Goal: Entertainment & Leisure: Consume media (video, audio)

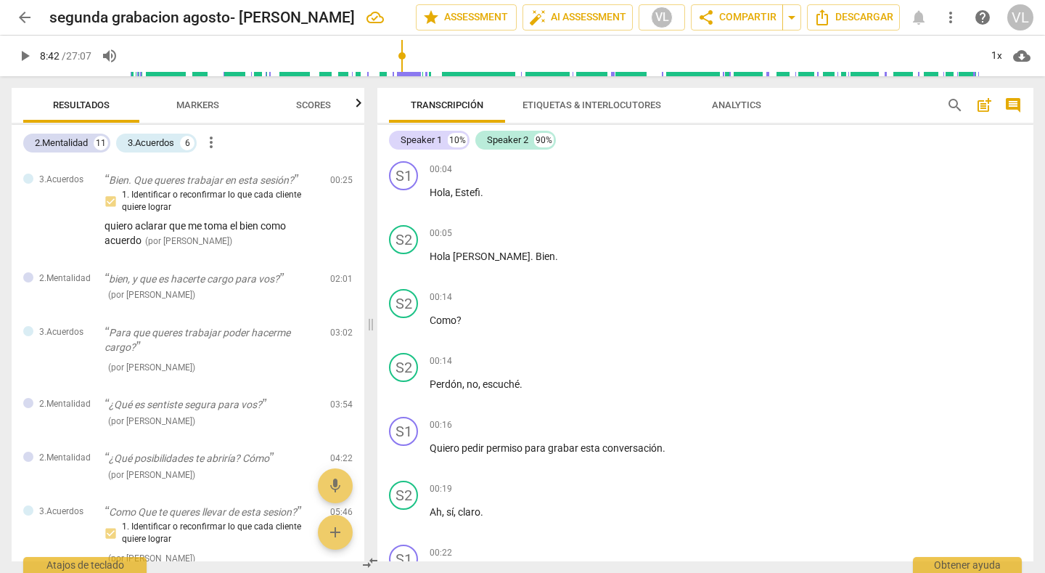
click at [25, 12] on span "arrow_back" at bounding box center [24, 17] width 17 height 17
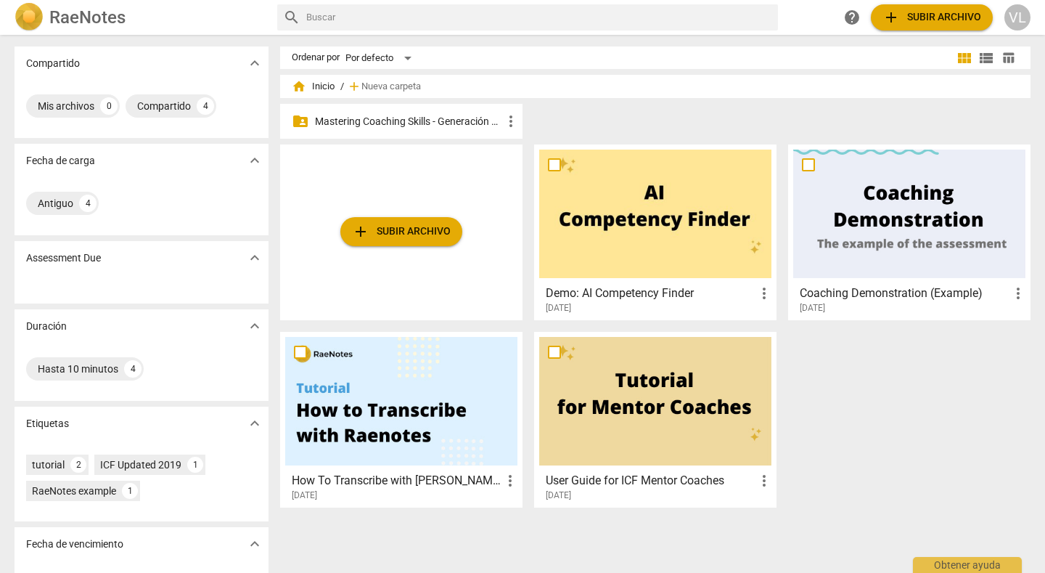
click at [885, 406] on div "add Subir archivo Demo: AI Competency Finder more_vert [DATE] Coaching Demonstr…" at bounding box center [661, 331] width 762 height 374
click at [442, 120] on p "Mastering Coaching Skills - Generación 32" at bounding box center [408, 121] width 187 height 15
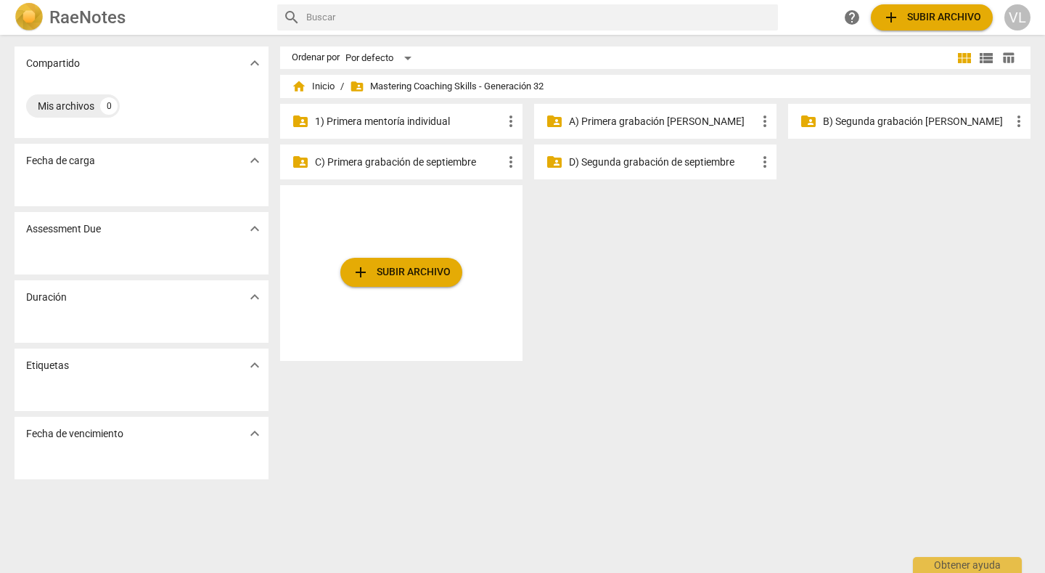
click at [846, 123] on p "B) Segunda grabación [PERSON_NAME]" at bounding box center [916, 121] width 187 height 15
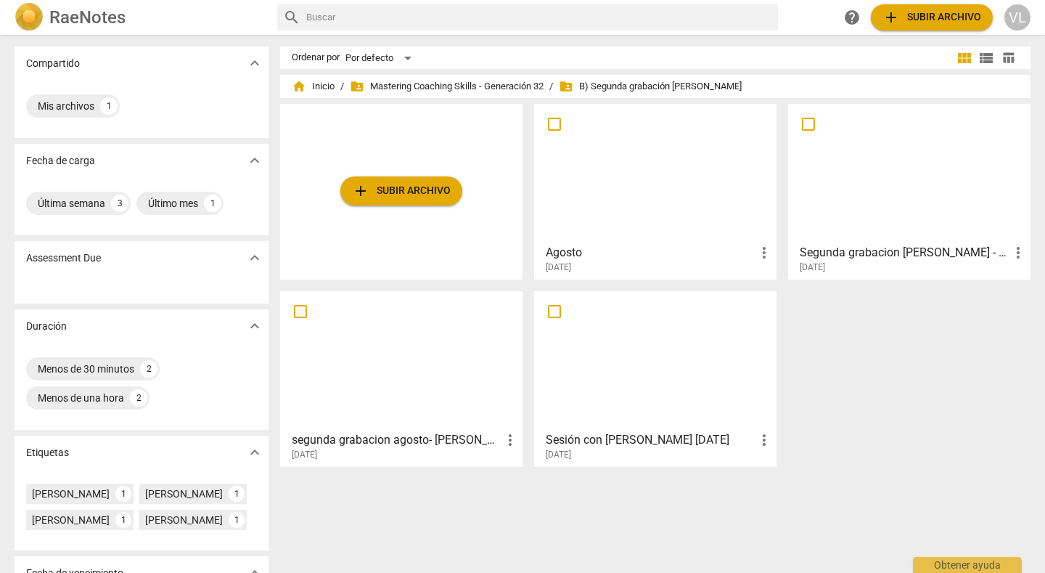
click at [402, 376] on div at bounding box center [401, 360] width 232 height 128
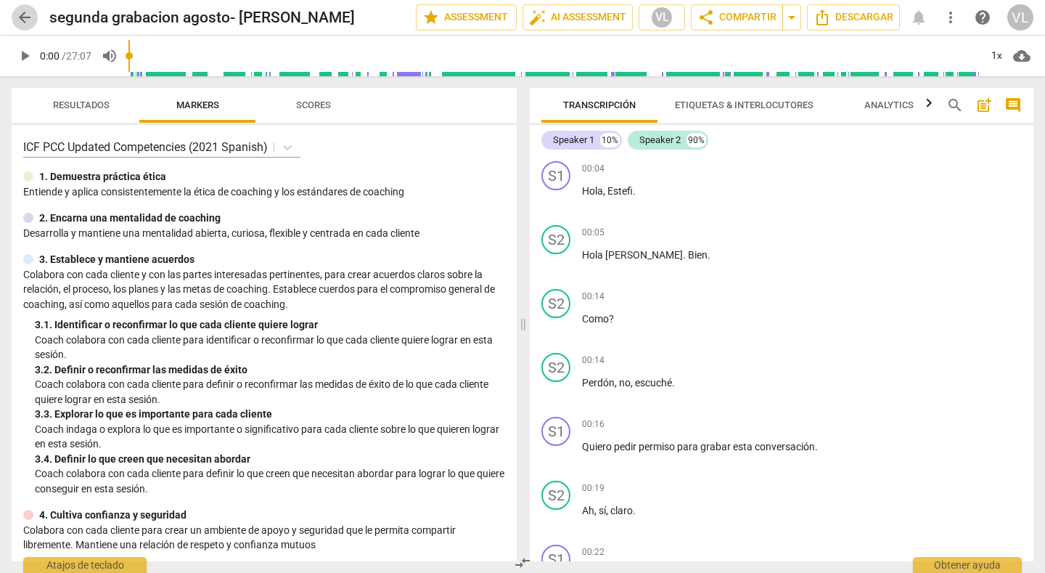
click at [22, 15] on span "arrow_back" at bounding box center [24, 17] width 17 height 17
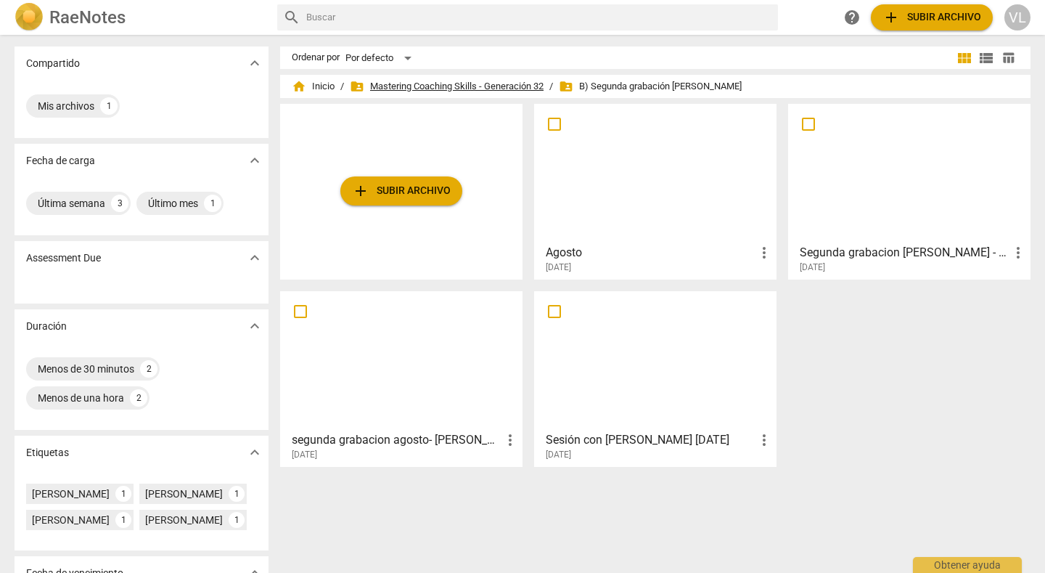
click at [424, 84] on span "folder_shared Mastering Coaching Skills - Generación 32" at bounding box center [447, 86] width 194 height 15
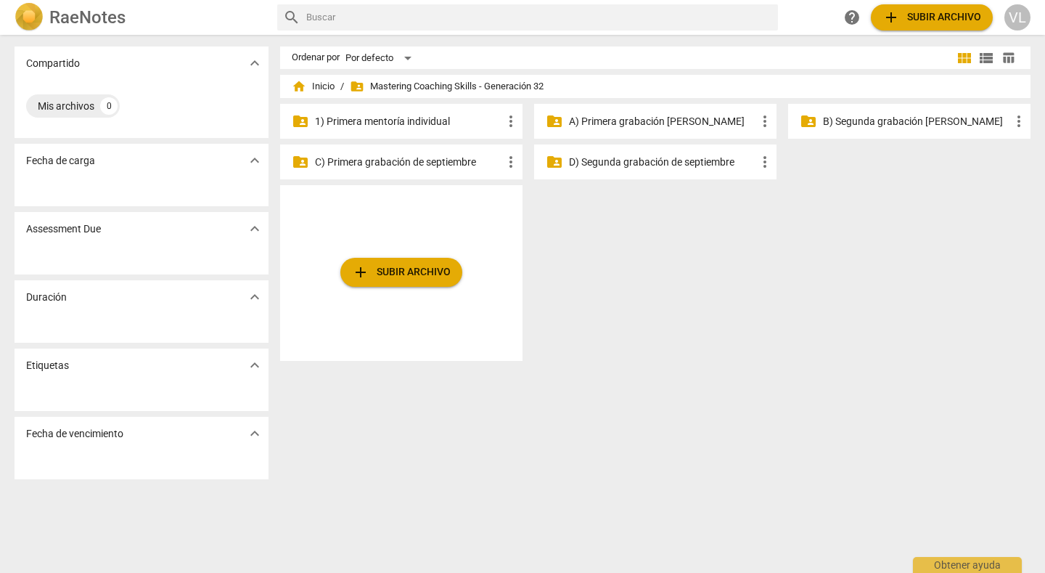
click at [610, 121] on p "A) Primera grabación [PERSON_NAME]" at bounding box center [662, 121] width 187 height 15
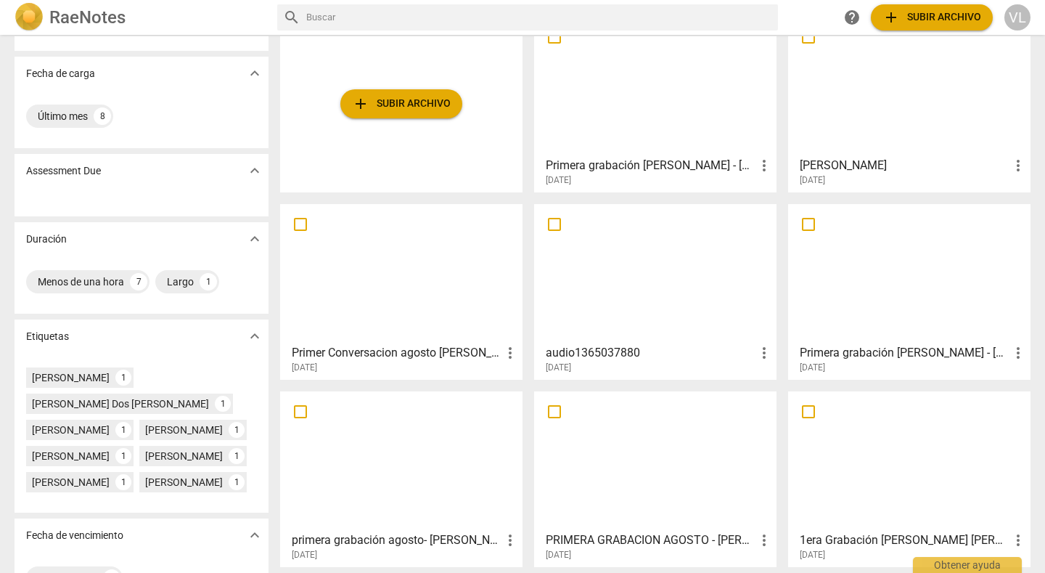
scroll to position [104, 0]
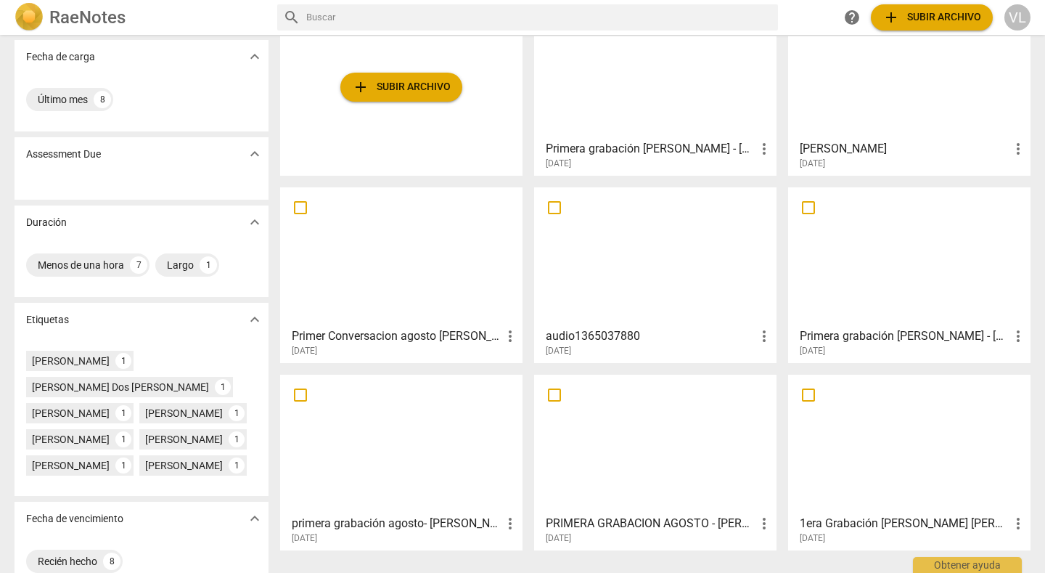
click at [647, 105] on div at bounding box center [655, 69] width 232 height 128
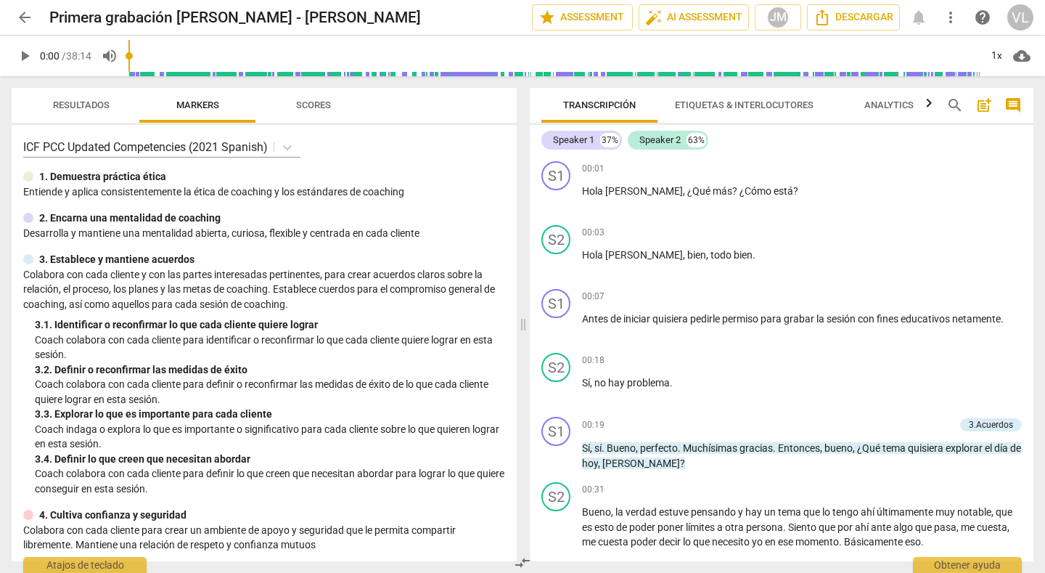
click at [23, 57] on span "play_arrow" at bounding box center [24, 55] width 17 height 17
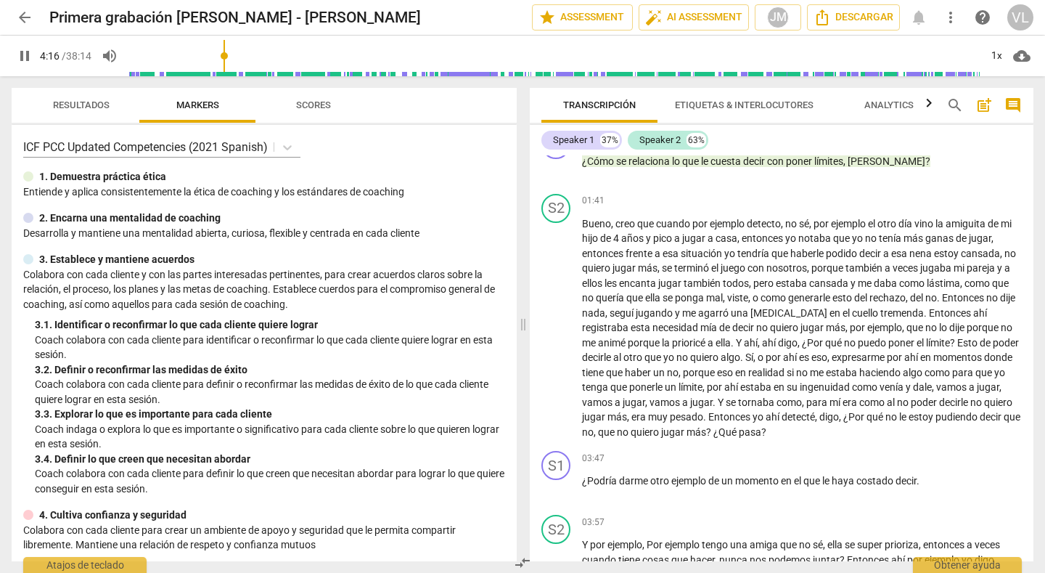
scroll to position [844, 0]
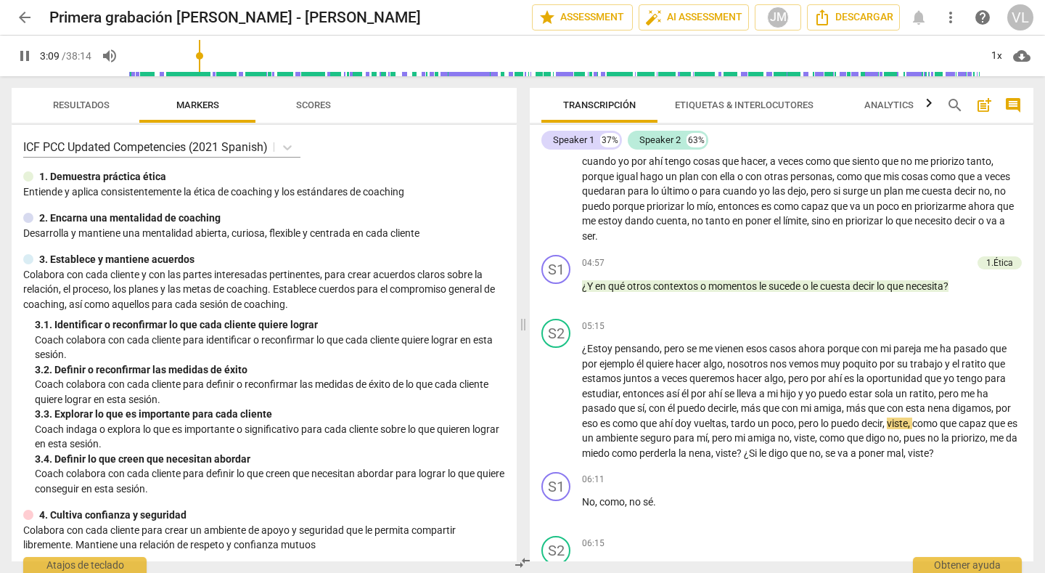
click at [201, 51] on input "range" at bounding box center [553, 56] width 851 height 46
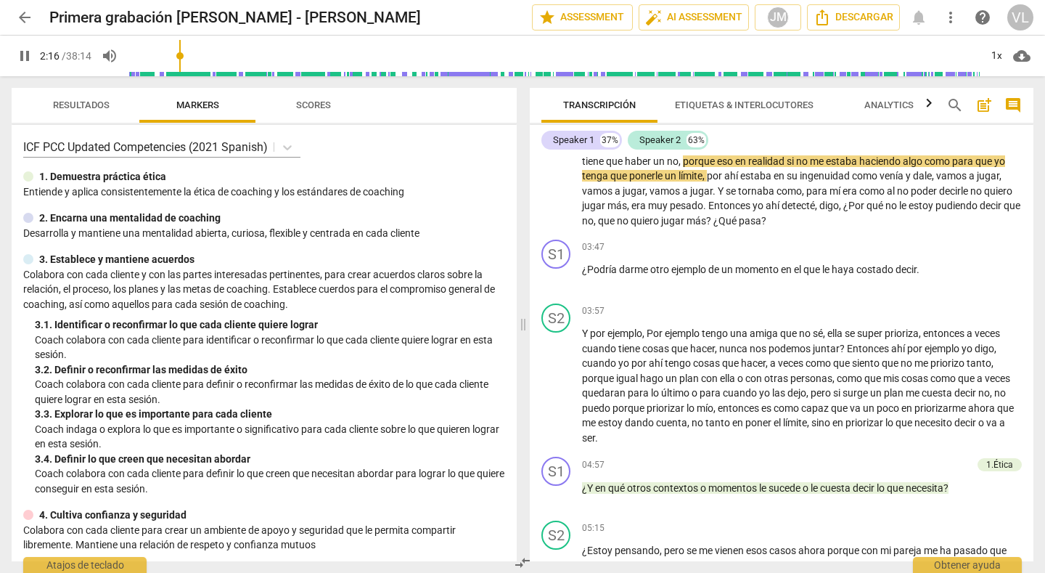
click at [181, 53] on input "range" at bounding box center [553, 56] width 851 height 46
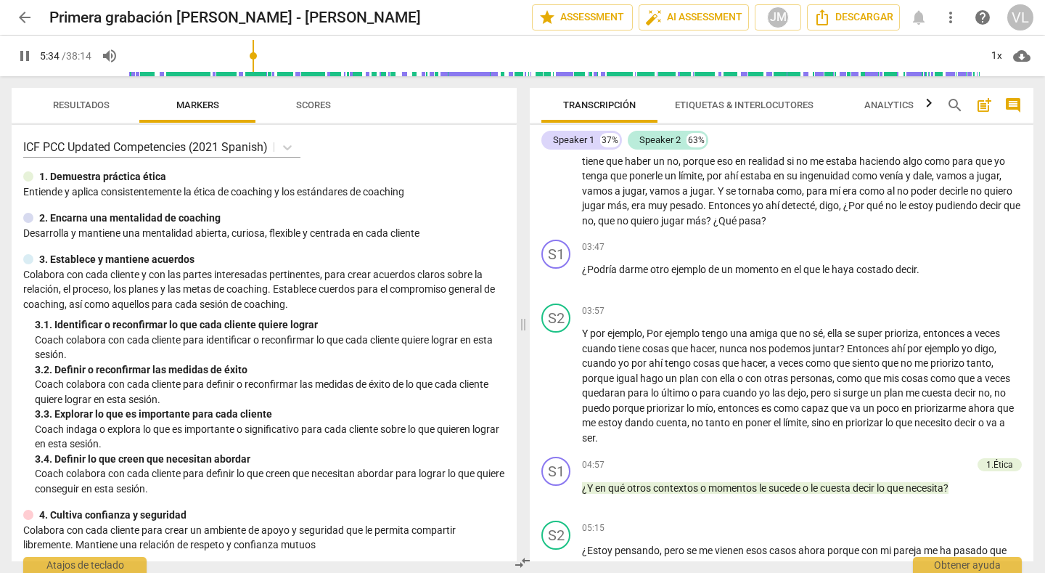
scroll to position [1061, 0]
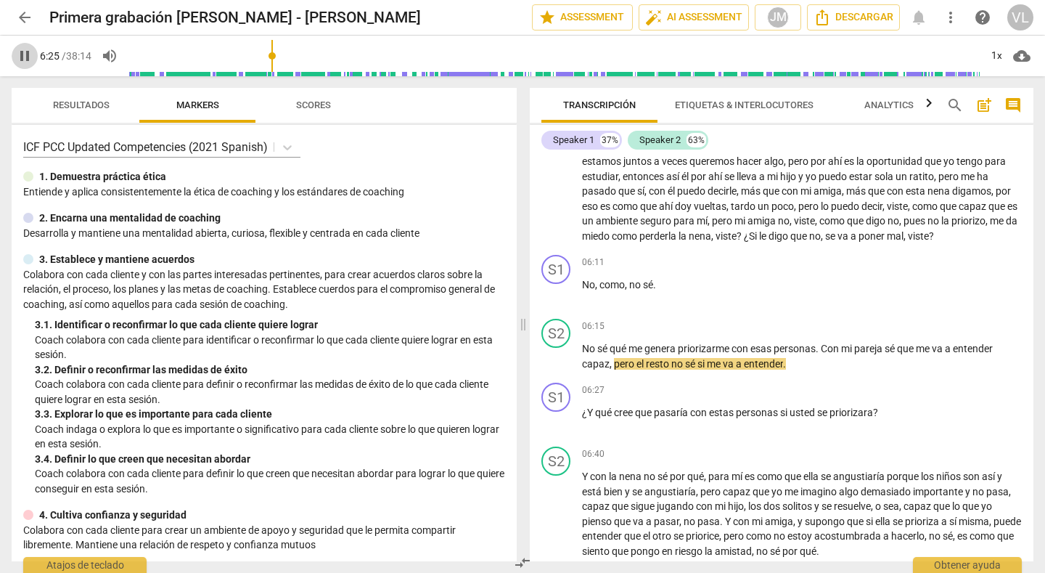
click at [20, 52] on span "pause" at bounding box center [24, 55] width 17 height 17
type input "386"
